Goal: Complete application form

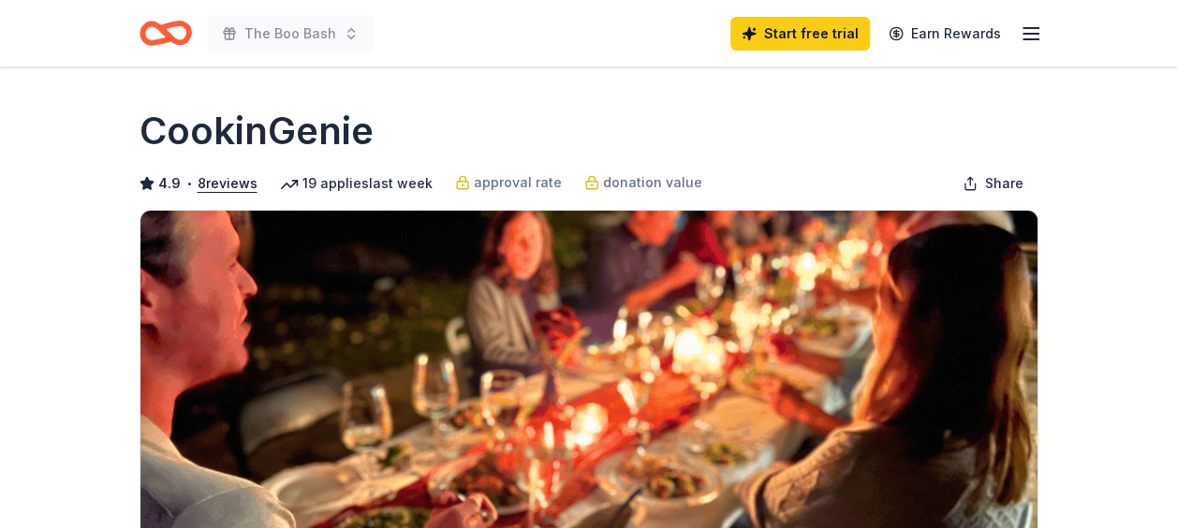
click at [737, 236] on img at bounding box center [588, 390] width 897 height 358
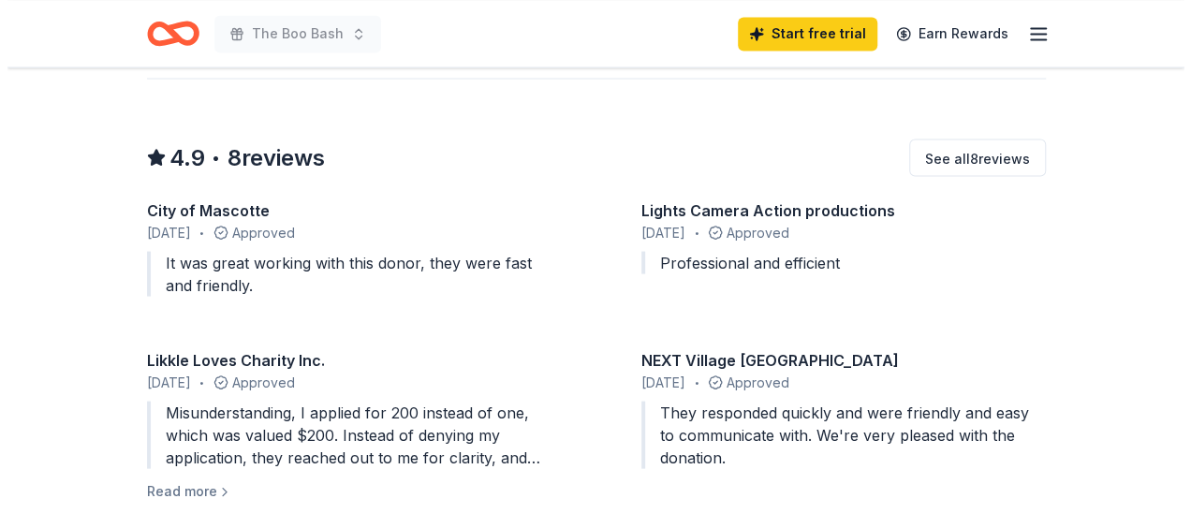
scroll to position [29, 0]
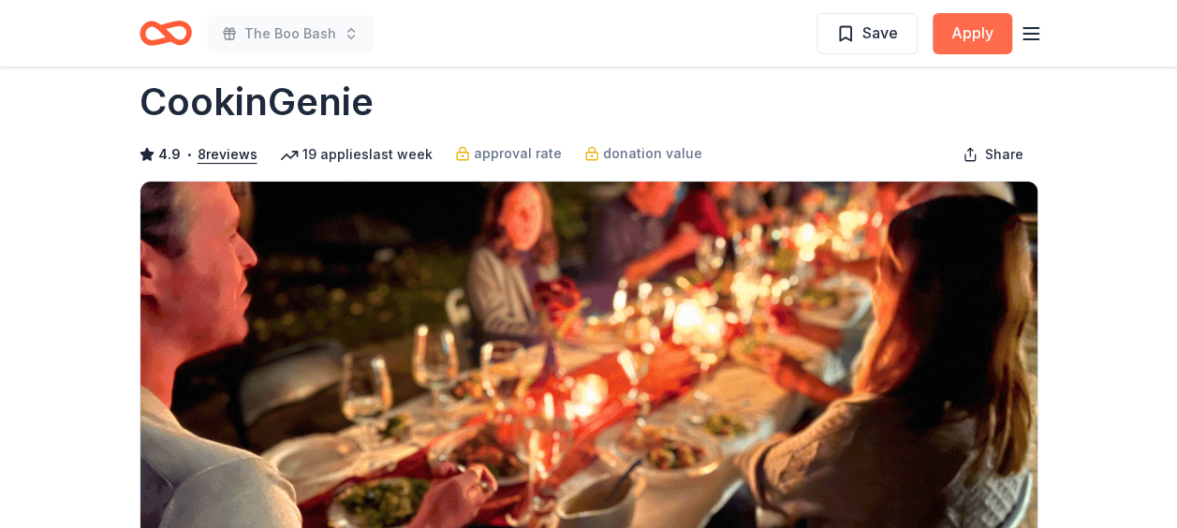
click at [1002, 36] on button "Apply" at bounding box center [972, 33] width 80 height 41
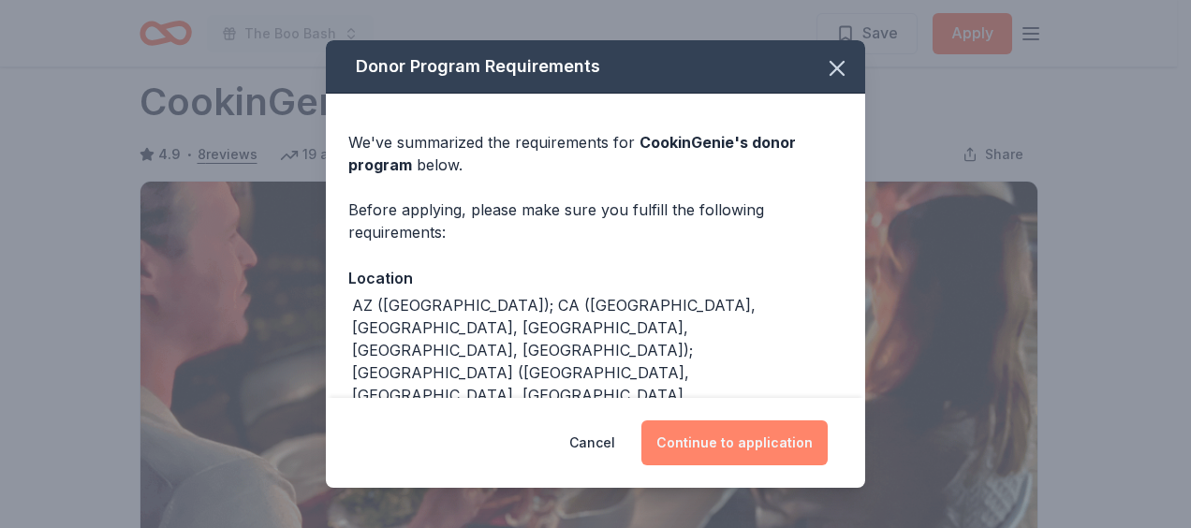
click at [773, 449] on button "Continue to application" at bounding box center [734, 442] width 186 height 45
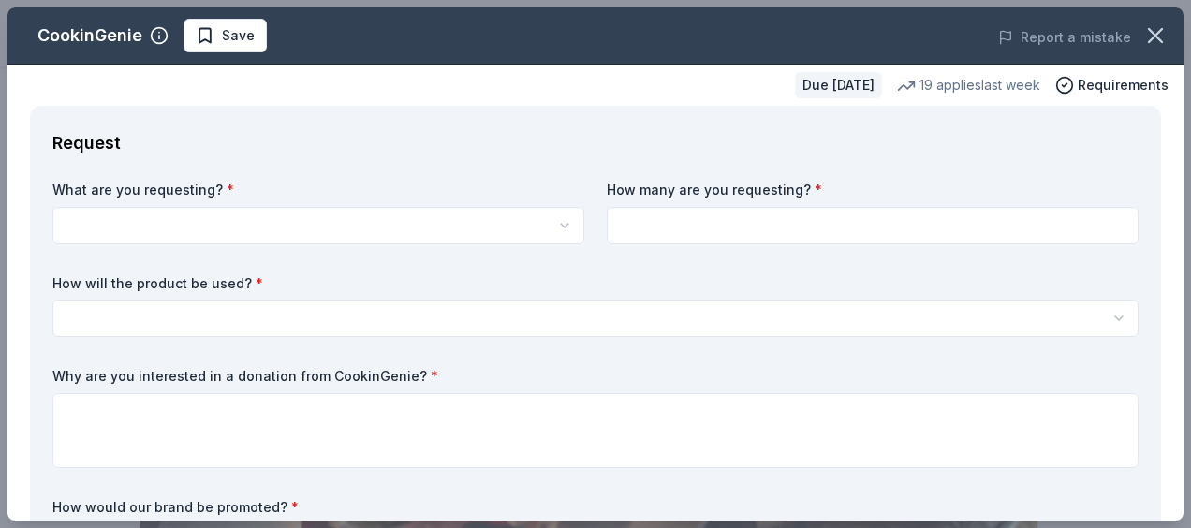
scroll to position [0, 0]
click at [289, 218] on html "The Boo Bash Save Apply Due [DATE] Share CookinGenie 4.9 • 8 reviews 19 applies…" at bounding box center [595, 264] width 1191 height 528
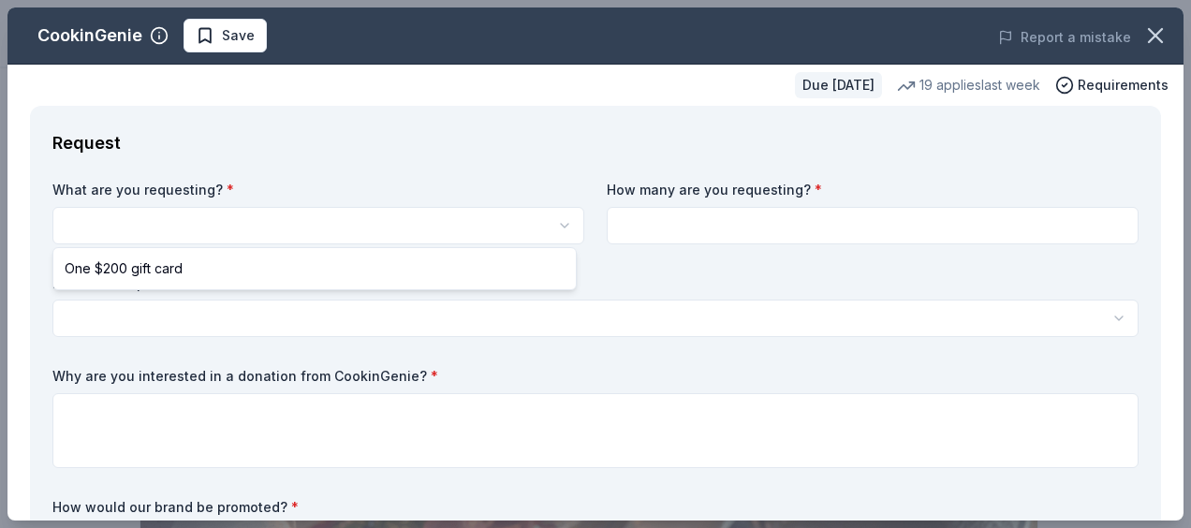
select select "One $200 gift card"
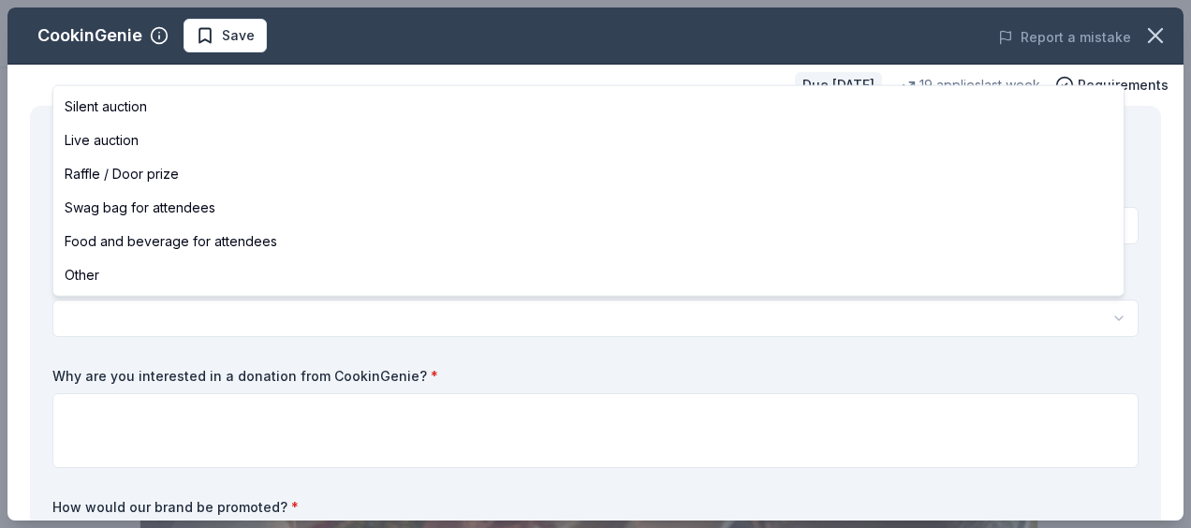
click at [335, 314] on html "The Boo Bash Save Apply Due [DATE] Share CookinGenie 4.9 • 8 reviews 19 applies…" at bounding box center [595, 264] width 1191 height 528
select select "foodAndBeverage"
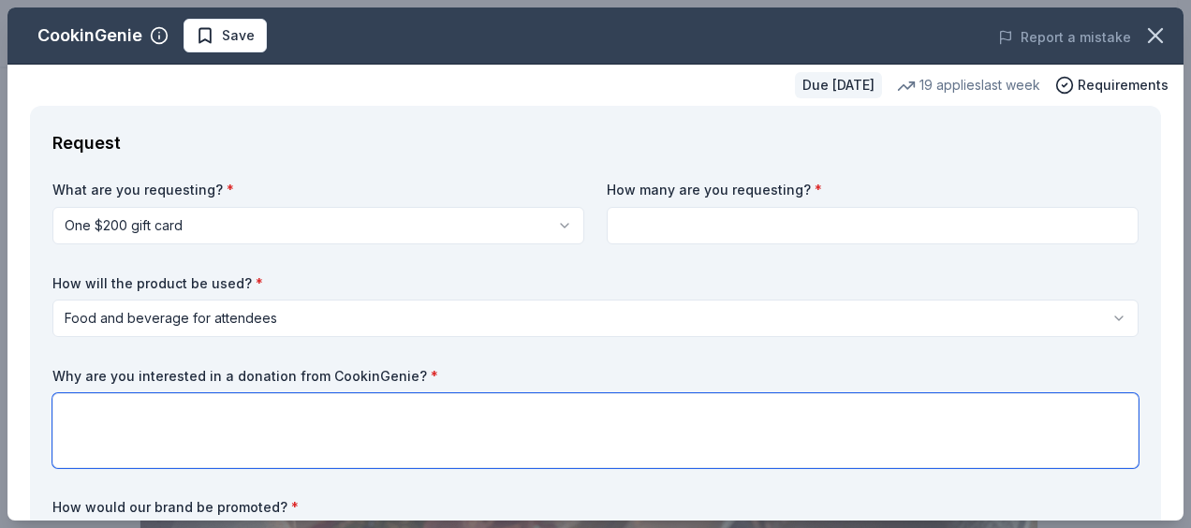
click at [425, 412] on textarea at bounding box center [595, 430] width 1086 height 75
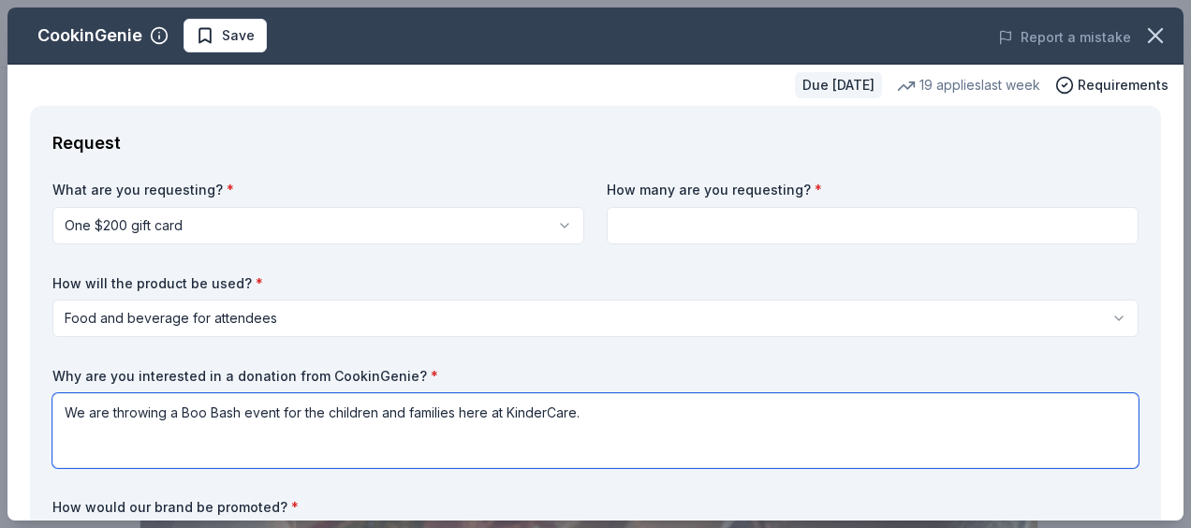
type textarea "We are throwing a Boo Bash event for the children and families here at KinderCa…"
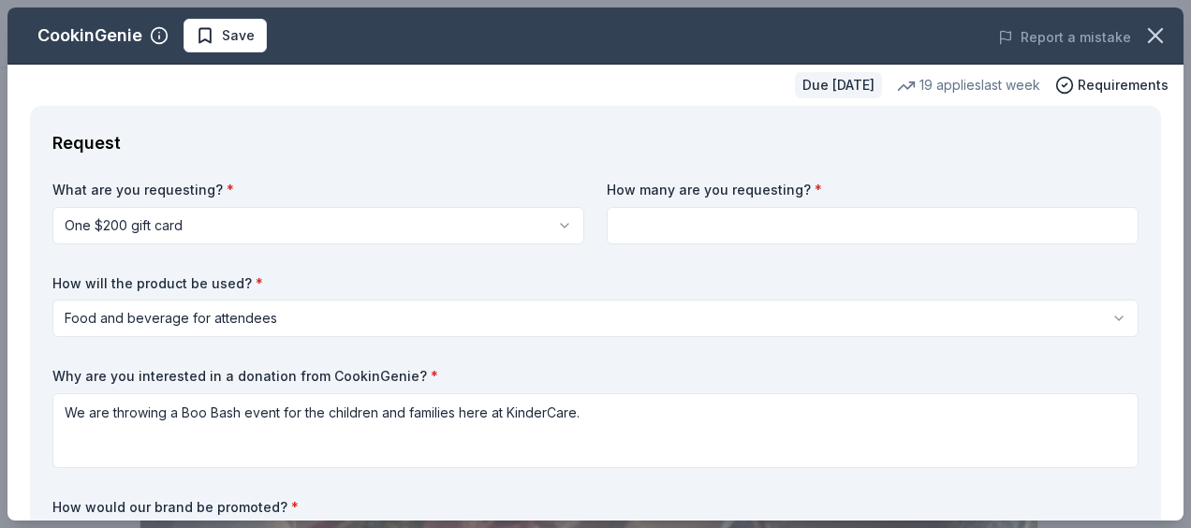
click at [697, 227] on input at bounding box center [873, 225] width 532 height 37
type input "1"
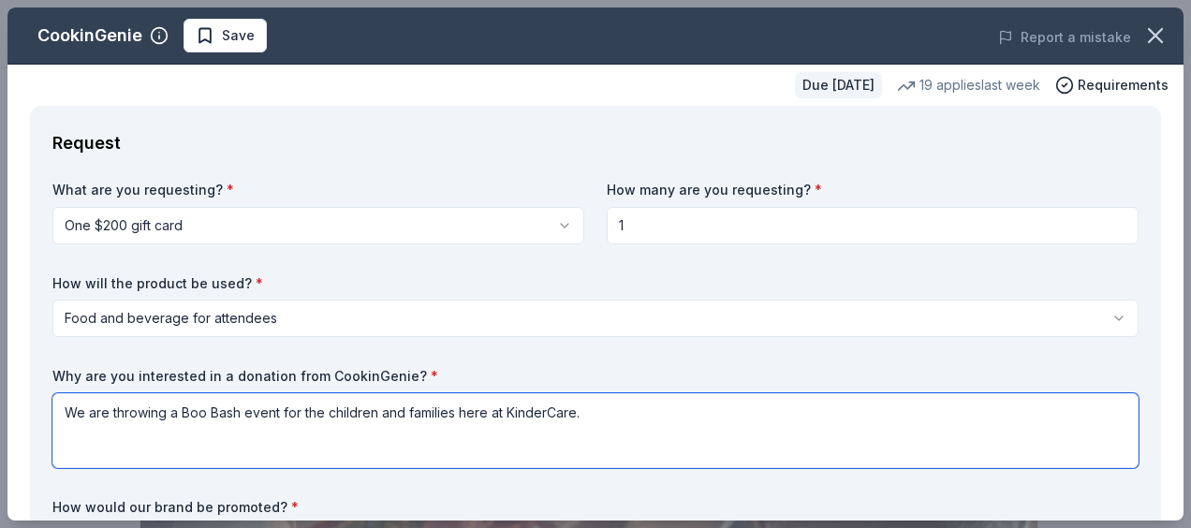
click at [634, 417] on textarea "We are throwing a Boo Bash event for the children and families here at KinderCa…" at bounding box center [595, 430] width 1086 height 75
type textarea "We are throwing a Boo Bash event for the children and families here at KinderCa…"
